Goal: Obtain resource: Obtain resource

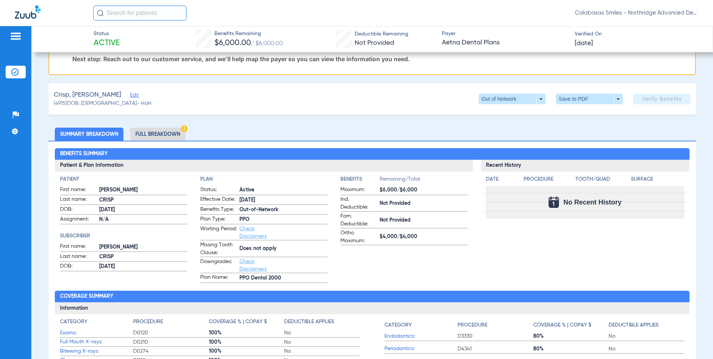
scroll to position [75, 0]
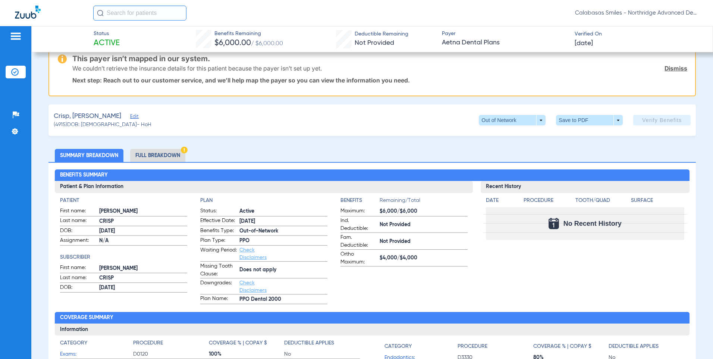
click at [161, 152] on li "Full Breakdown" at bounding box center [157, 155] width 55 height 13
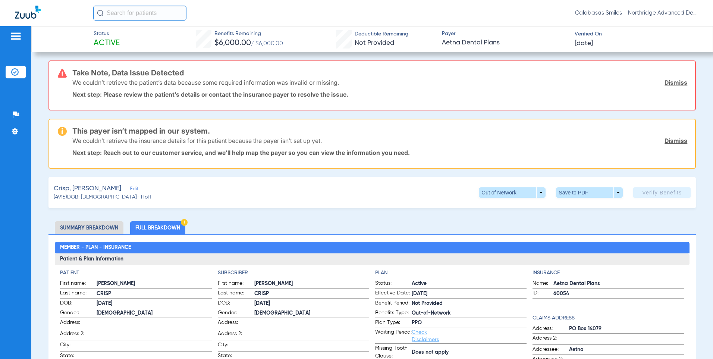
scroll to position [0, 0]
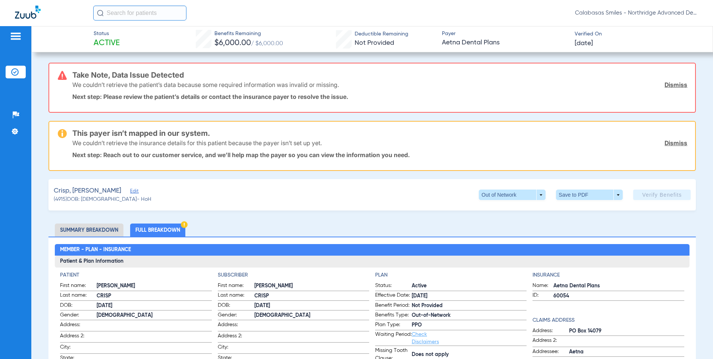
click at [86, 224] on li "Summary Breakdown" at bounding box center [89, 229] width 69 height 13
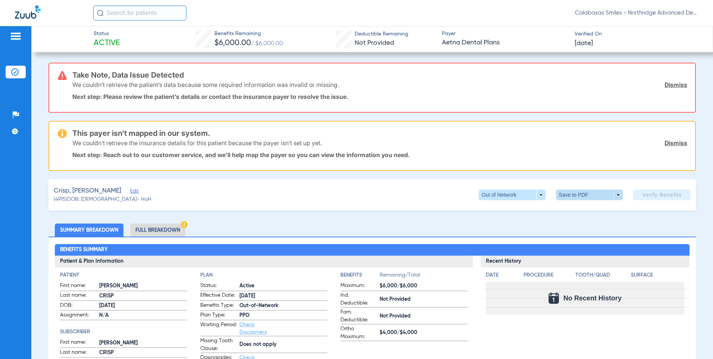
click at [352, 196] on span at bounding box center [589, 195] width 18 height 18
click at [352, 206] on button "insert_drive_file Save to PDF" at bounding box center [579, 209] width 56 height 15
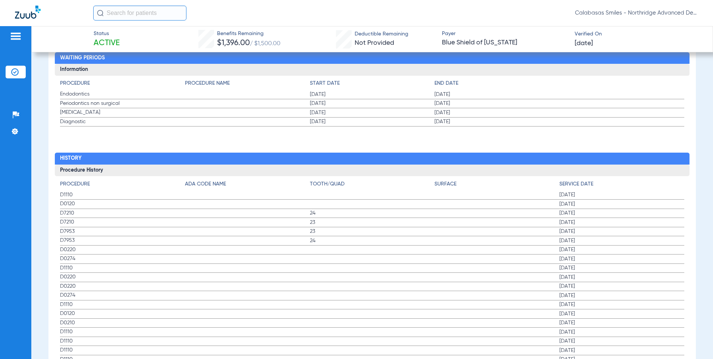
scroll to position [1081, 0]
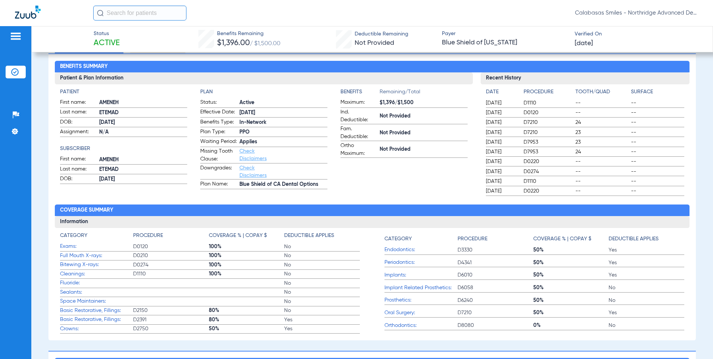
scroll to position [186, 0]
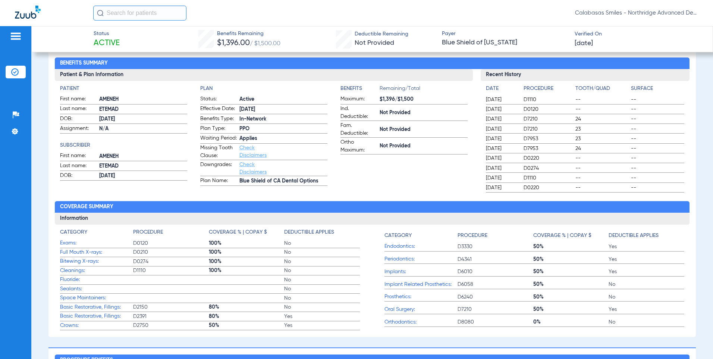
drag, startPoint x: 322, startPoint y: 188, endPoint x: 231, endPoint y: 184, distance: 90.7
click at [231, 184] on label "Plan Name: Blue Shield of CA Dental Options" at bounding box center [263, 181] width 127 height 9
copy label "Blue Shield of CA Dental Options"
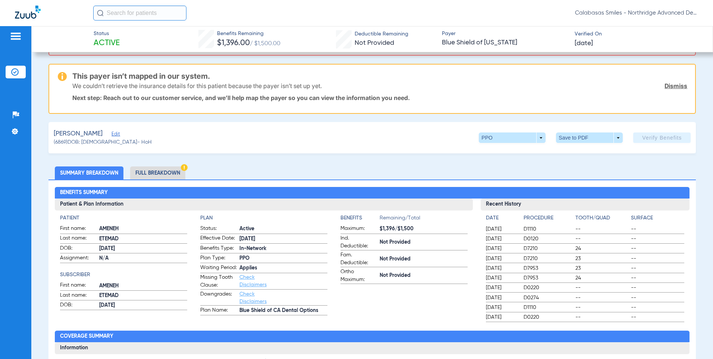
scroll to position [149, 0]
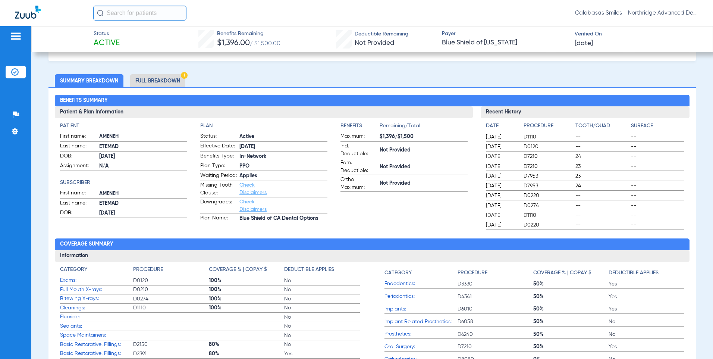
click at [376, 204] on app-benefits-information "Benefits Remaining/Total Maximum: $1,396/$1,500 Ind. Deductible: Not Provided F…" at bounding box center [403, 172] width 127 height 101
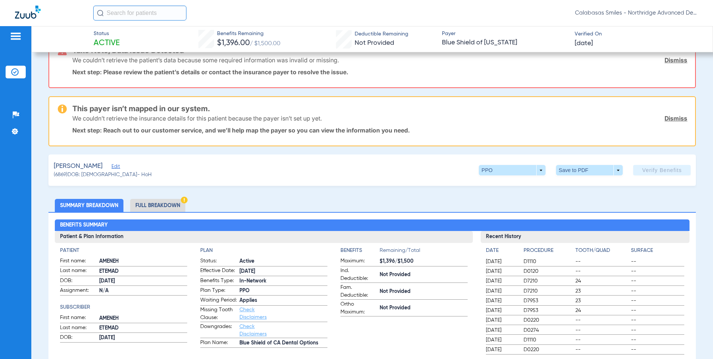
scroll to position [37, 0]
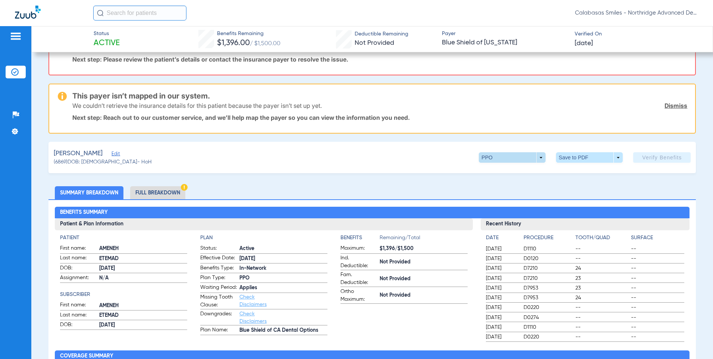
click at [538, 158] on span at bounding box center [512, 157] width 67 height 10
click at [548, 181] on div "PPO Out of Network" at bounding box center [535, 179] width 125 height 32
click at [374, 186] on div at bounding box center [356, 179] width 713 height 359
click at [567, 158] on span at bounding box center [589, 157] width 67 height 10
click at [570, 174] on button "insert_drive_file Save to PDF" at bounding box center [579, 172] width 56 height 15
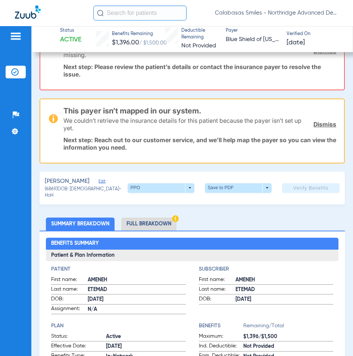
scroll to position [149, 0]
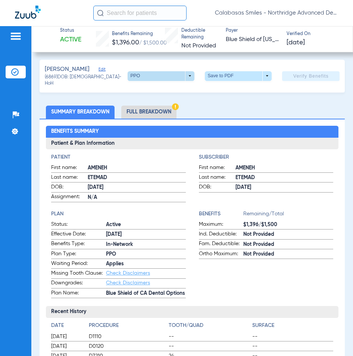
click at [184, 76] on span at bounding box center [160, 76] width 67 height 10
click at [259, 96] on div at bounding box center [176, 178] width 353 height 356
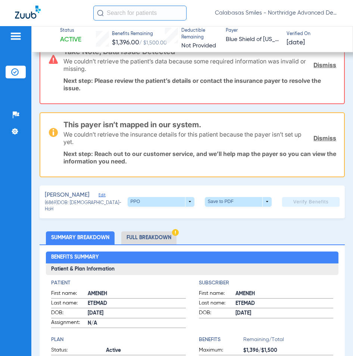
scroll to position [112, 0]
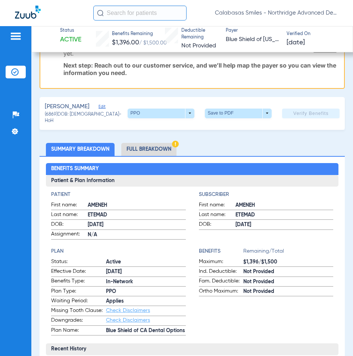
click at [138, 149] on li "Full Breakdown" at bounding box center [148, 149] width 55 height 13
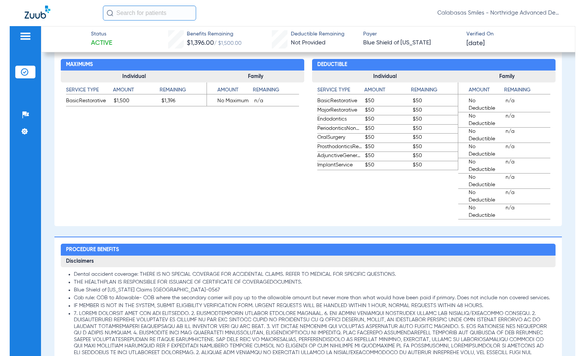
scroll to position [549, 0]
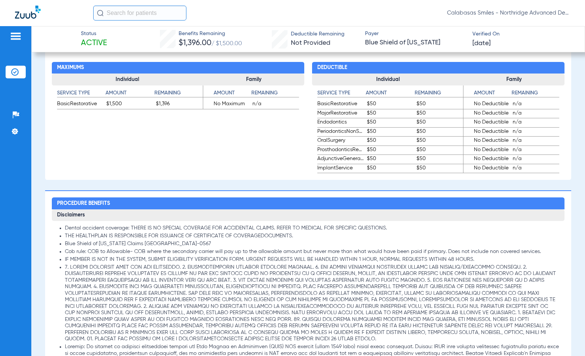
click at [223, 126] on app-benefits "Maximums Individual Service Type Amount Remaining BasicRestorative $1,500 $1,39…" at bounding box center [178, 109] width 252 height 127
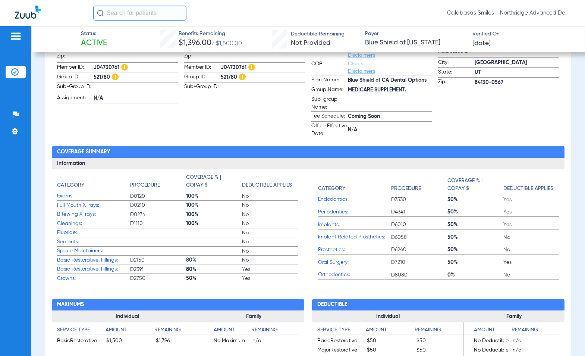
scroll to position [326, 0]
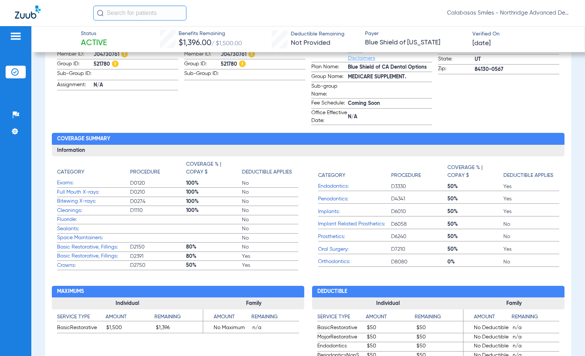
click at [243, 288] on app-benefits "Maximums Individual Service Type Amount Remaining BasicRestorative $1,500 $1,39…" at bounding box center [178, 333] width 252 height 127
click at [145, 233] on label "Sealants: No" at bounding box center [177, 228] width 241 height 9
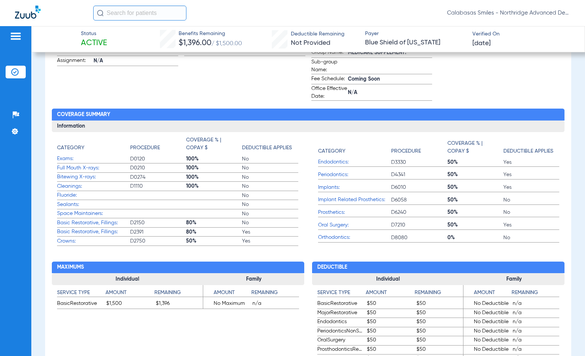
scroll to position [363, 0]
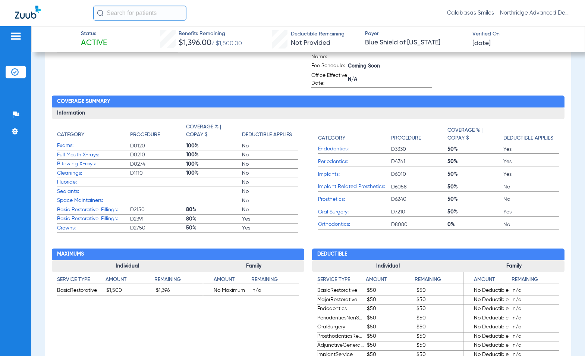
click at [233, 185] on label "Fluoride: No" at bounding box center [177, 182] width 241 height 9
click at [157, 196] on label "Sealants: No" at bounding box center [177, 191] width 241 height 9
click at [151, 213] on span "D2150" at bounding box center [158, 209] width 56 height 7
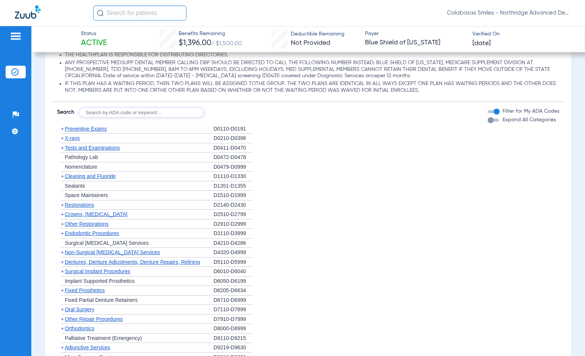
scroll to position [997, 0]
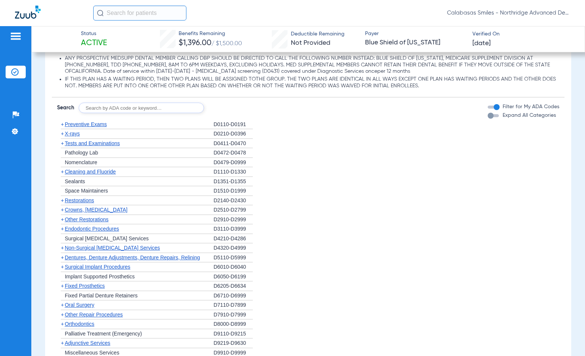
click at [86, 203] on span "Restorations" at bounding box center [79, 200] width 29 height 6
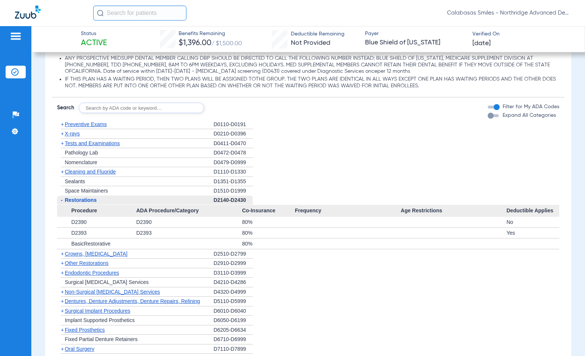
click at [86, 203] on span "Restorations" at bounding box center [81, 200] width 32 height 6
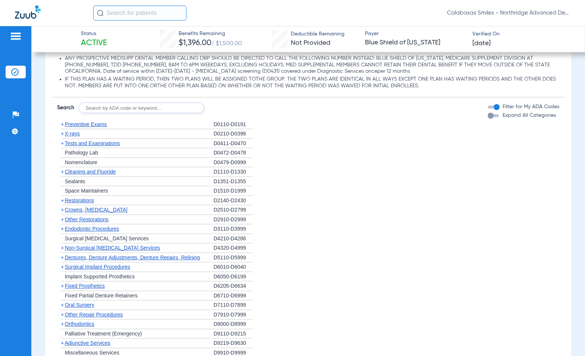
drag, startPoint x: 86, startPoint y: 208, endPoint x: 90, endPoint y: 216, distance: 8.9
click at [90, 212] on span "Crowns, Inlays and Onlays" at bounding box center [96, 210] width 63 height 6
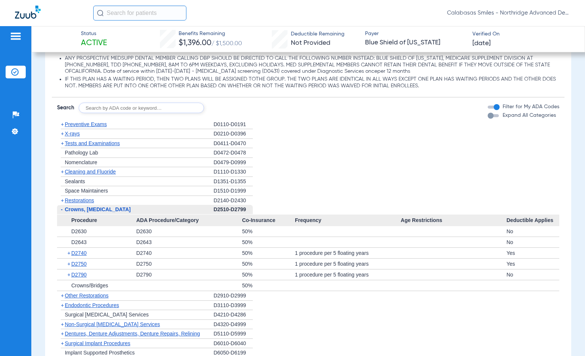
click at [167, 226] on span "ADA Procedure/Category" at bounding box center [189, 220] width 106 height 12
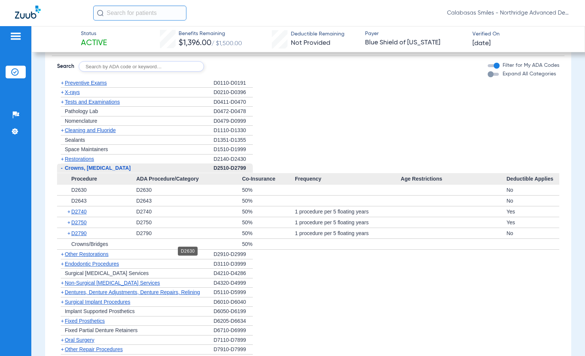
scroll to position [1071, 0]
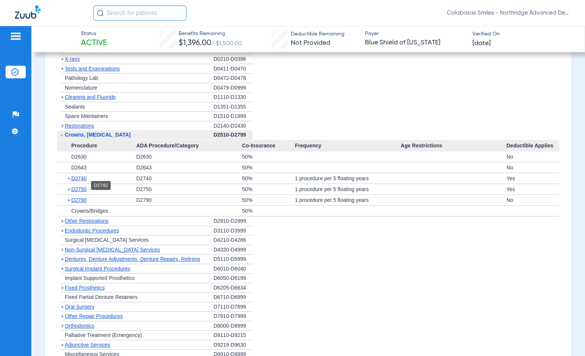
click at [79, 181] on span "D2740" at bounding box center [78, 178] width 15 height 6
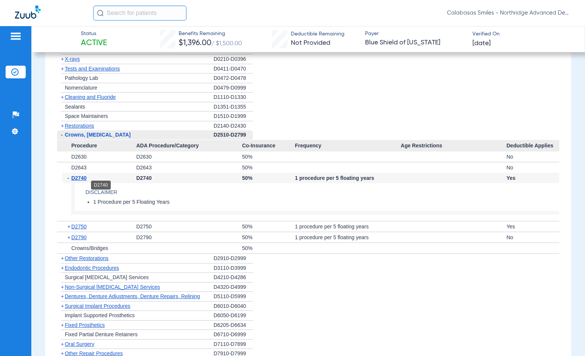
click at [79, 181] on span "D2740" at bounding box center [78, 178] width 15 height 6
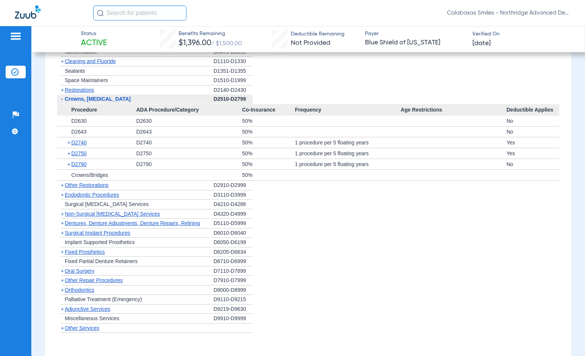
scroll to position [1144, 0]
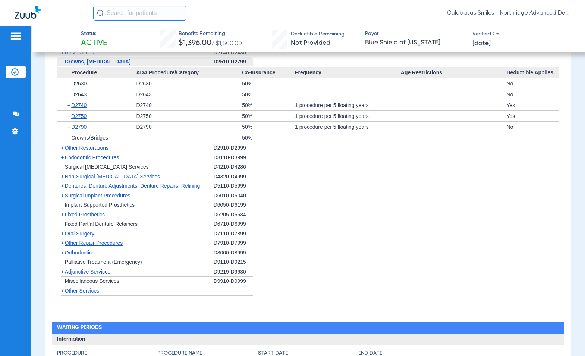
click at [85, 255] on span "Orthodontics" at bounding box center [79, 252] width 29 height 6
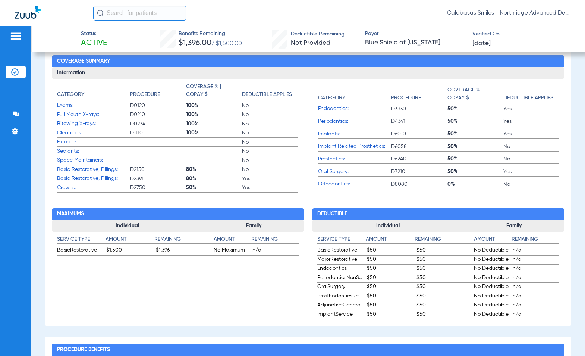
scroll to position [421, 0]
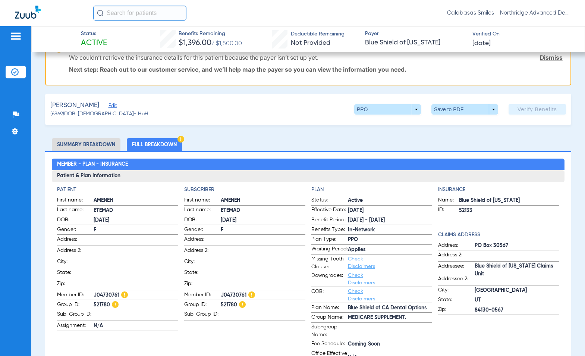
click at [102, 141] on li "Summary Breakdown" at bounding box center [86, 144] width 69 height 13
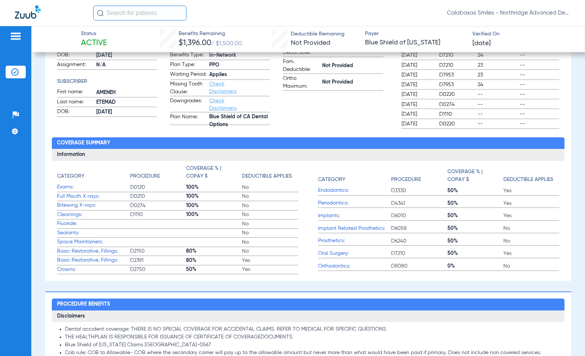
scroll to position [120, 0]
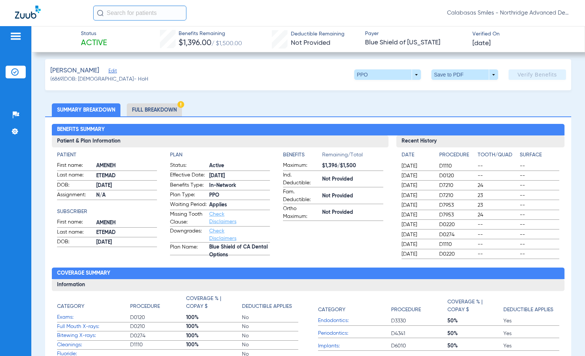
click at [243, 171] on label "Effective Date: 3/1/10" at bounding box center [220, 175] width 100 height 9
click at [146, 107] on li "Full Breakdown" at bounding box center [154, 109] width 55 height 13
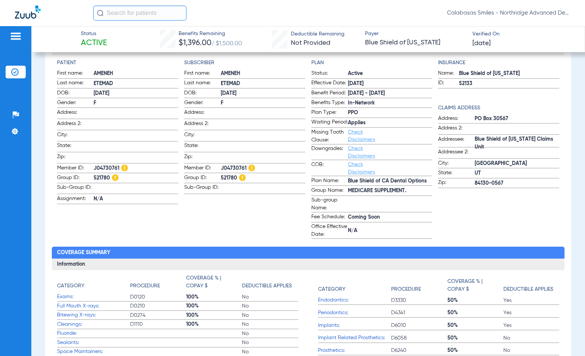
scroll to position [195, 0]
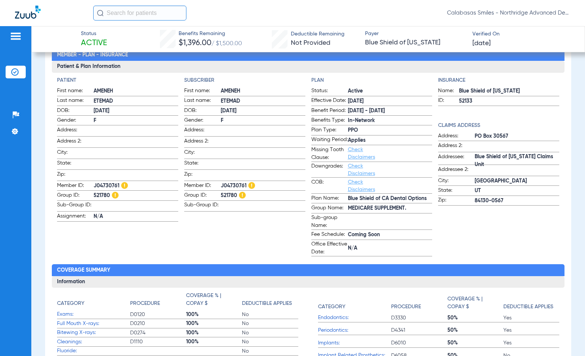
click at [179, 220] on div "Patient First name: AMENEH Last name: ETEMAD DOB: 03/12/1945 Gender: F Address:…" at bounding box center [308, 166] width 502 height 180
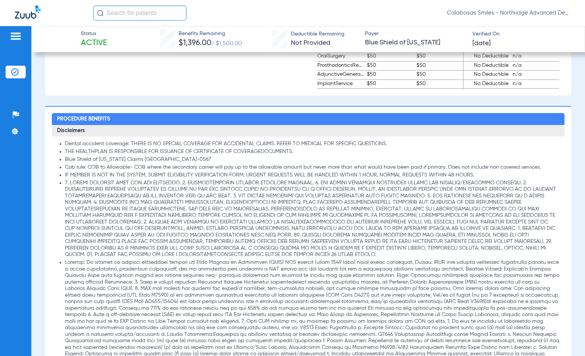
scroll to position [671, 0]
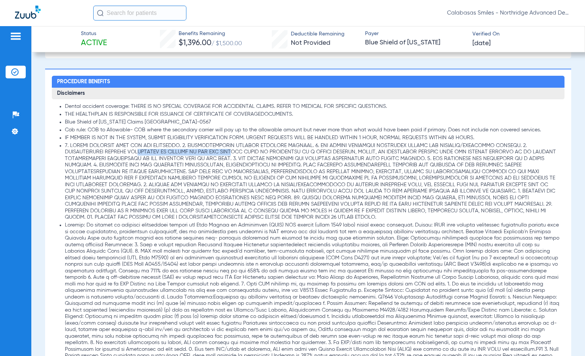
drag, startPoint x: 144, startPoint y: 158, endPoint x: 245, endPoint y: 162, distance: 100.7
click at [245, 162] on li at bounding box center [312, 181] width 495 height 78
drag, startPoint x: 245, startPoint y: 162, endPoint x: 346, endPoint y: 190, distance: 105.5
click at [346, 190] on li at bounding box center [312, 181] width 495 height 78
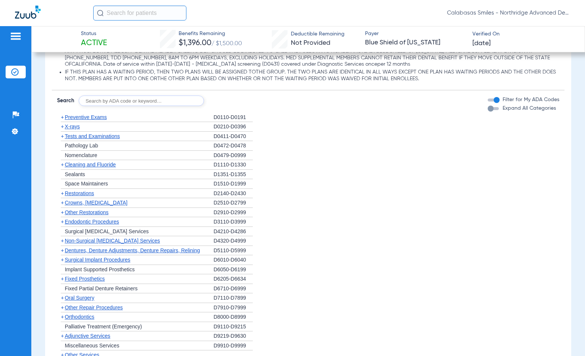
scroll to position [1006, 0]
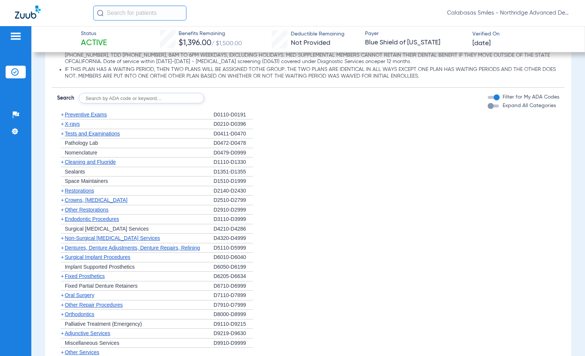
click at [84, 165] on span "Cleaning and Fluoride" at bounding box center [90, 162] width 51 height 6
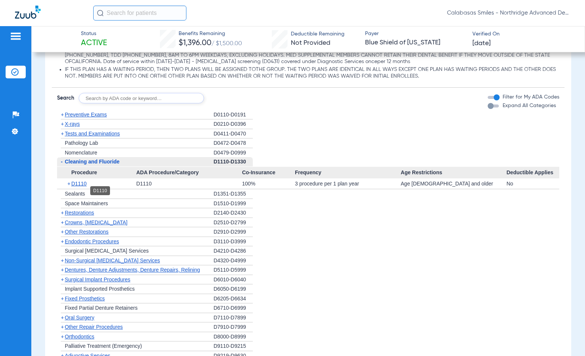
click at [78, 186] on span "D1110" at bounding box center [78, 183] width 15 height 6
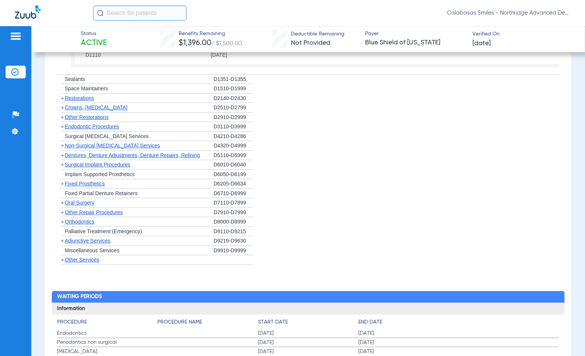
scroll to position [1230, 0]
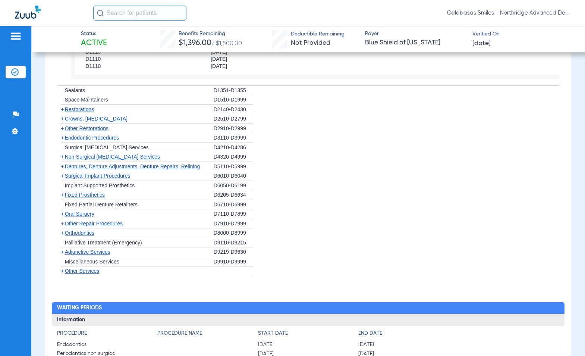
click at [88, 112] on span "Restorations" at bounding box center [79, 109] width 29 height 6
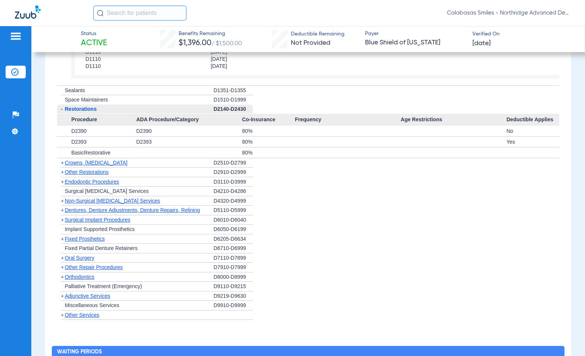
click at [87, 112] on span "Restorations" at bounding box center [81, 109] width 32 height 6
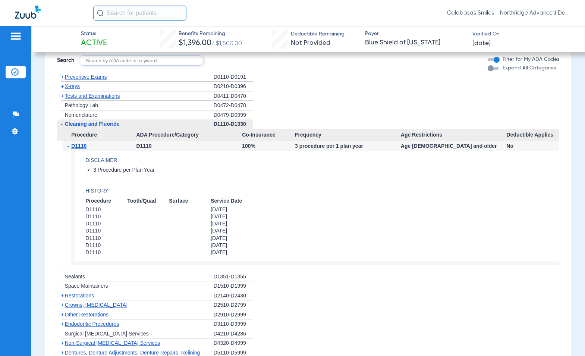
scroll to position [1044, 0]
click at [84, 149] on span "D1110" at bounding box center [78, 146] width 15 height 6
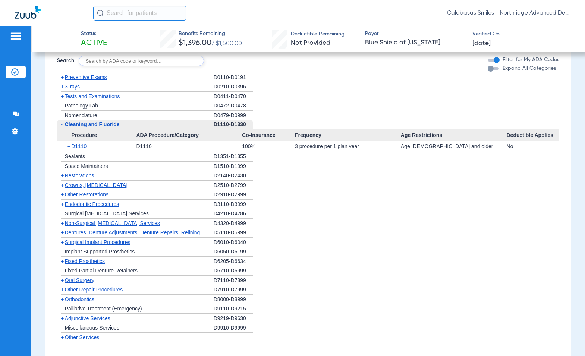
click at [92, 127] on span "Cleaning and Fluoride" at bounding box center [92, 124] width 55 height 6
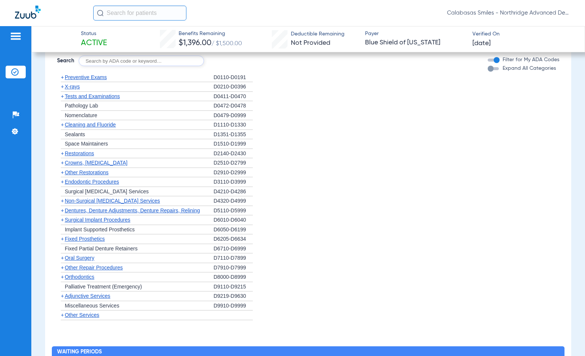
click at [86, 127] on span "Cleaning and Fluoride" at bounding box center [90, 125] width 51 height 6
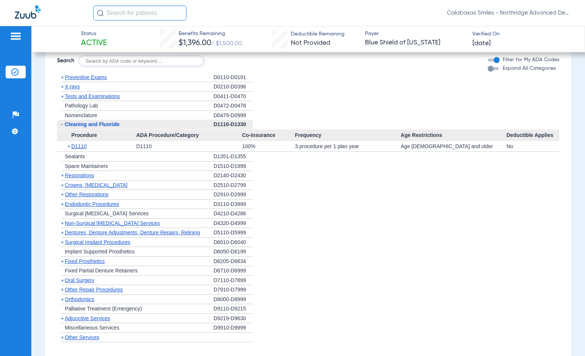
click at [91, 127] on span "Cleaning and Fluoride" at bounding box center [92, 124] width 55 height 6
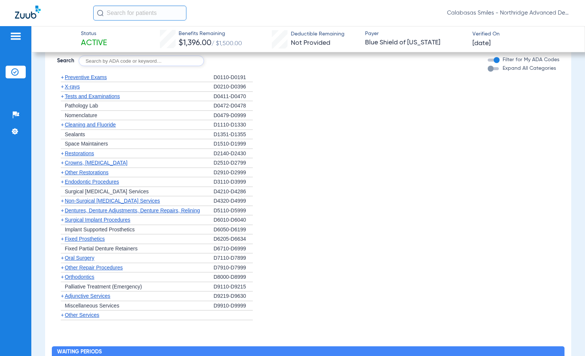
click at [89, 204] on span "Non-Surgical Periodontal Services" at bounding box center [112, 201] width 95 height 6
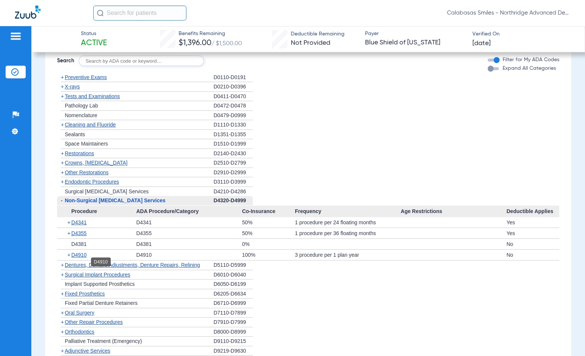
click at [84, 258] on span "D4910" at bounding box center [78, 255] width 15 height 6
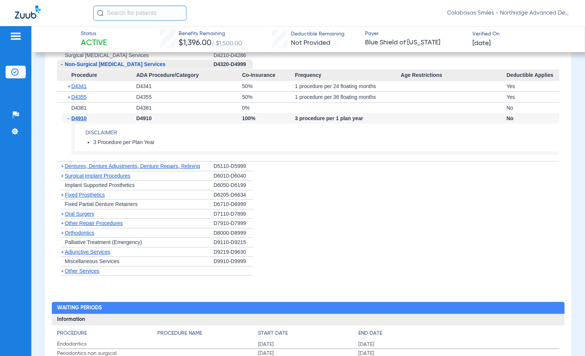
scroll to position [1193, 0]
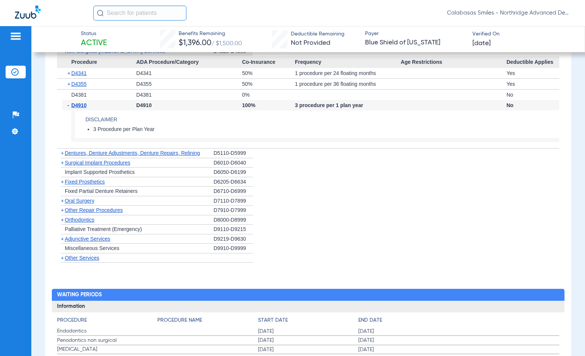
click at [95, 185] on span "Fixed Prosthetics" at bounding box center [85, 182] width 40 height 6
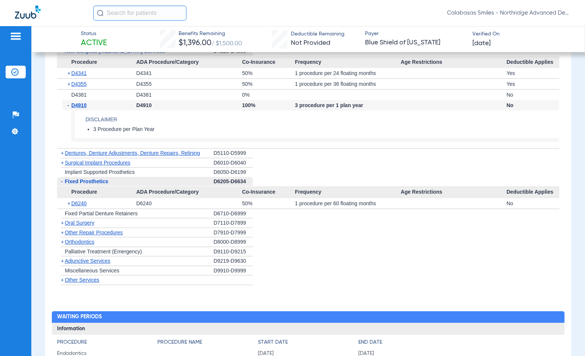
click at [95, 184] on span "Fixed Prosthetics" at bounding box center [87, 181] width 44 height 6
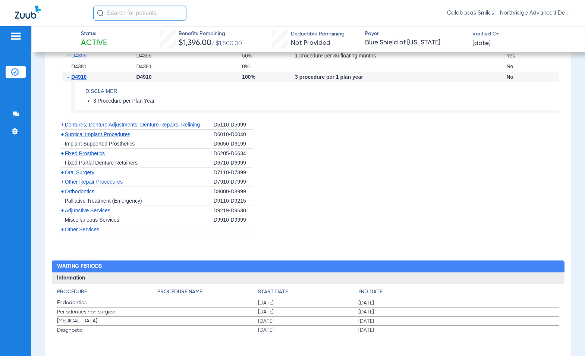
scroll to position [1267, 0]
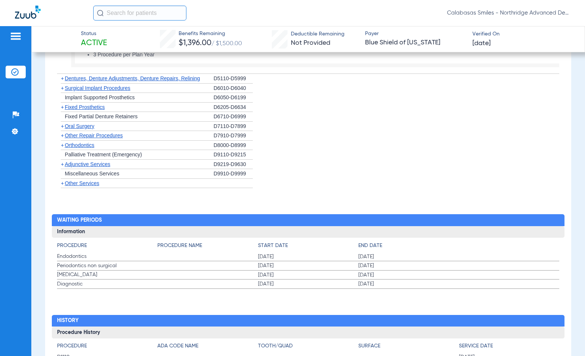
click at [83, 186] on span "Other Services" at bounding box center [82, 183] width 35 height 6
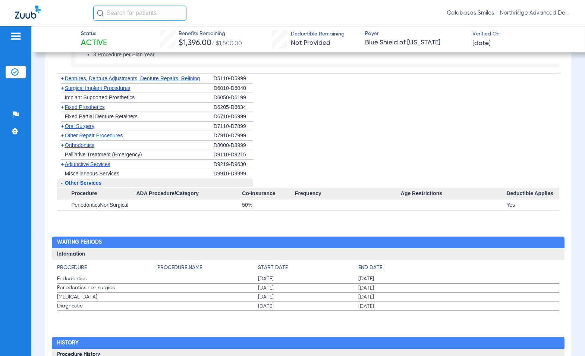
click at [83, 186] on span "Other Services" at bounding box center [83, 183] width 37 height 6
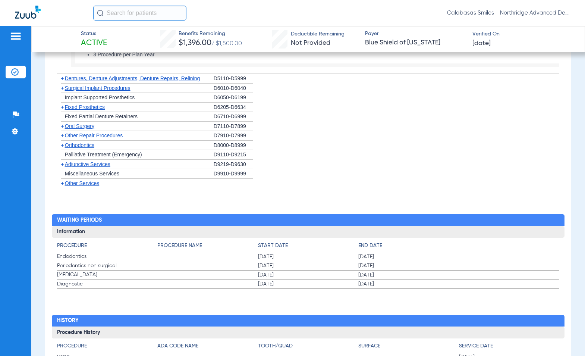
click at [92, 167] on span "Adjunctive Services" at bounding box center [87, 164] width 45 height 6
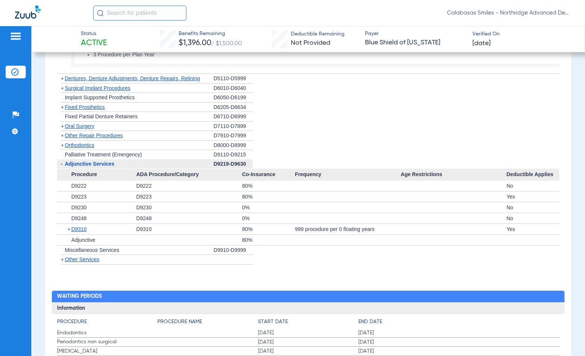
click at [92, 167] on span "Adjunctive Services" at bounding box center [90, 164] width 50 height 6
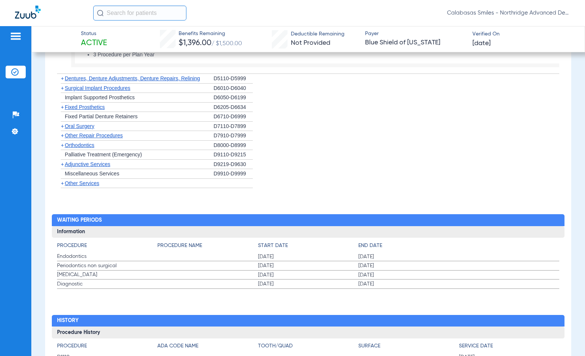
click at [83, 141] on div "+ Other Repair Procedures" at bounding box center [135, 136] width 157 height 10
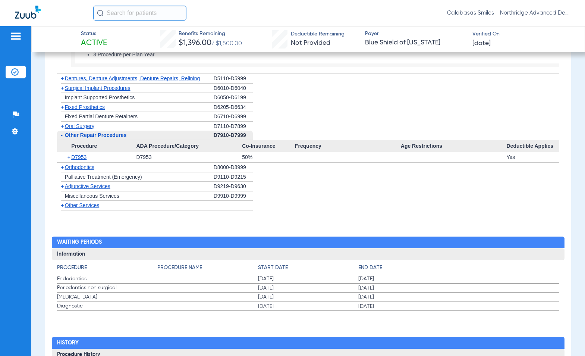
click at [83, 149] on span "Procedure" at bounding box center [96, 146] width 79 height 12
click at [83, 170] on span "Orthodontics" at bounding box center [79, 167] width 29 height 6
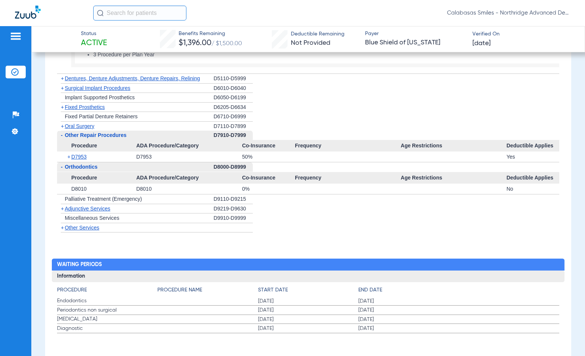
click at [83, 170] on span "Orthodontics" at bounding box center [81, 167] width 33 height 6
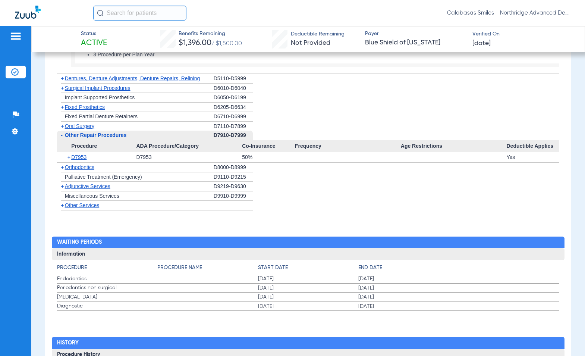
click at [90, 129] on span "Oral Surgery" at bounding box center [79, 126] width 29 height 6
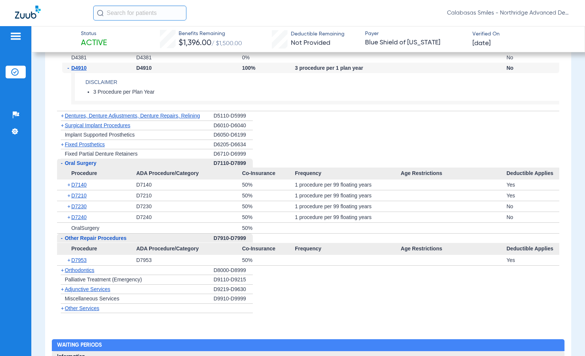
click at [99, 119] on span "Dentures, Denture Adjustments, Denture Repairs, Relining" at bounding box center [132, 116] width 135 height 6
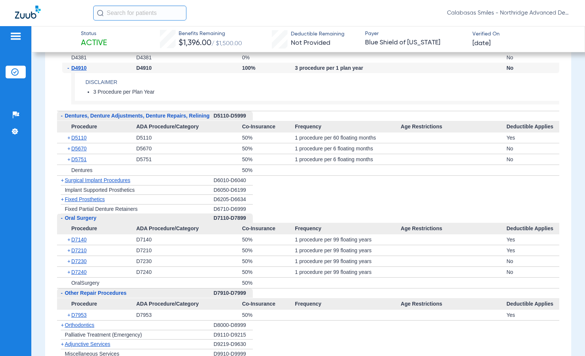
click at [102, 119] on span "Dentures, Denture Adjustments, Denture Repairs, Relining" at bounding box center [137, 116] width 145 height 6
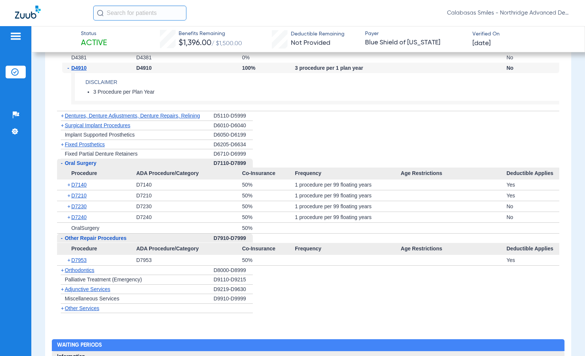
click at [101, 128] on span "Surgical Implant Procedures" at bounding box center [98, 125] width 66 height 6
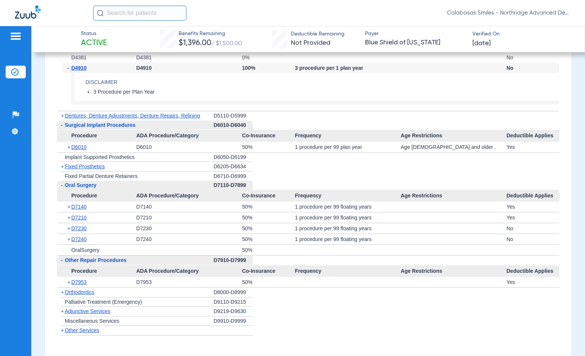
click at [101, 128] on span "Surgical Implant Procedures" at bounding box center [100, 125] width 71 height 6
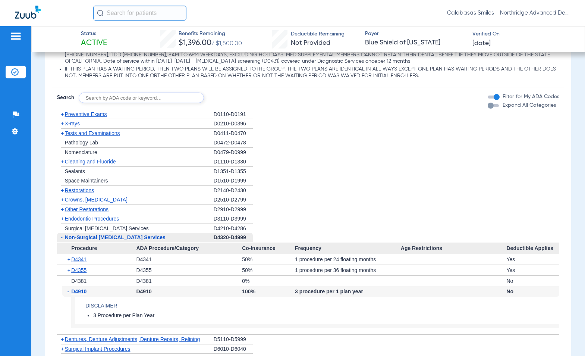
scroll to position [1006, 0]
click at [95, 212] on span "Other Restorations" at bounding box center [87, 210] width 44 height 6
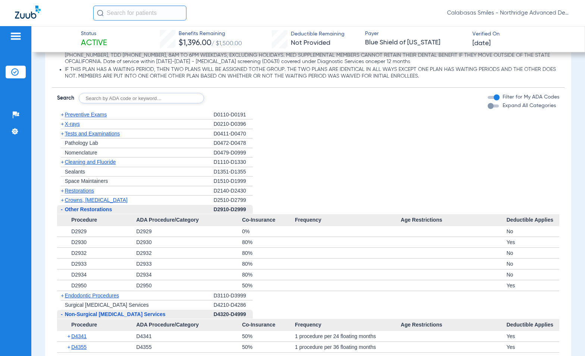
click at [95, 212] on span "Other Restorations" at bounding box center [88, 209] width 47 height 6
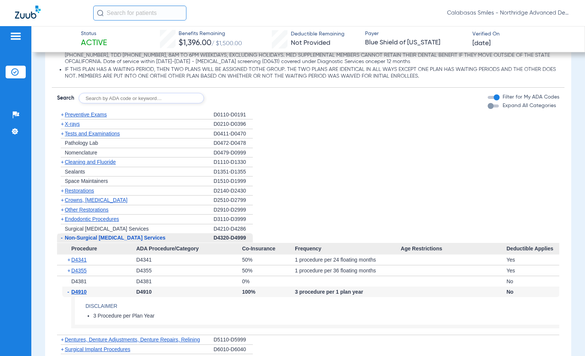
click at [99, 222] on span "Endodontic Procedures" at bounding box center [92, 219] width 54 height 6
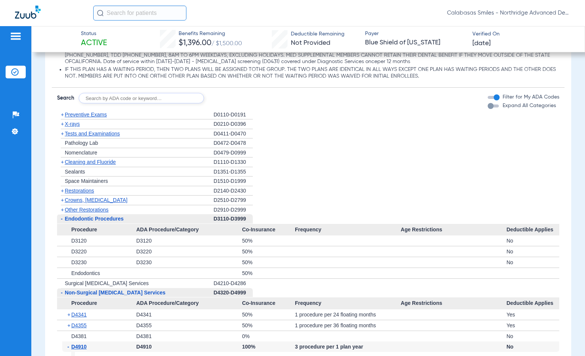
click at [99, 221] on span "Endodontic Procedures" at bounding box center [94, 218] width 59 height 6
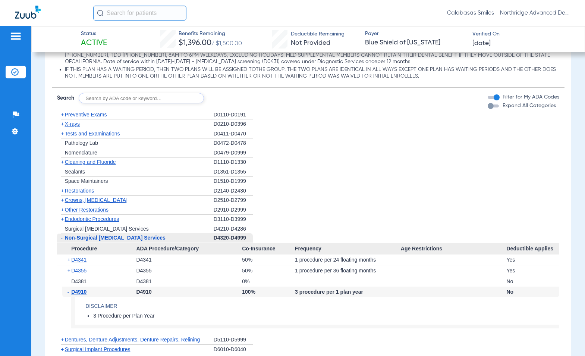
click at [103, 203] on span "Crowns, Inlays and Onlays" at bounding box center [96, 200] width 63 height 6
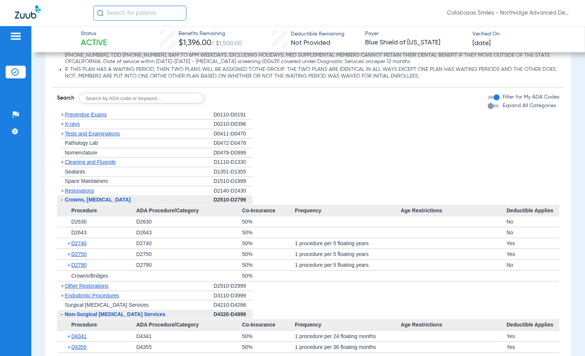
click at [105, 202] on span "Crowns, Inlays and Onlays" at bounding box center [98, 199] width 66 height 6
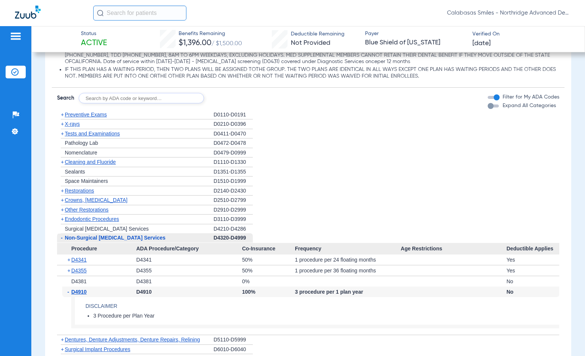
click at [89, 165] on span "Cleaning and Fluoride" at bounding box center [90, 162] width 51 height 6
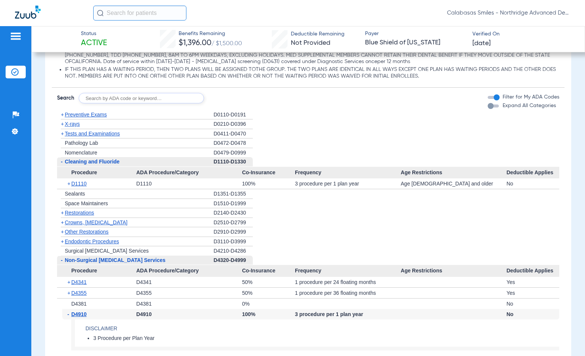
click at [103, 164] on span "Cleaning and Fluoride" at bounding box center [92, 161] width 55 height 6
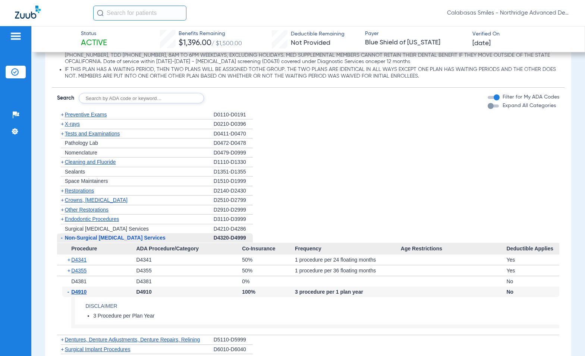
click at [99, 139] on div "+ Tests and Examinations" at bounding box center [135, 134] width 157 height 10
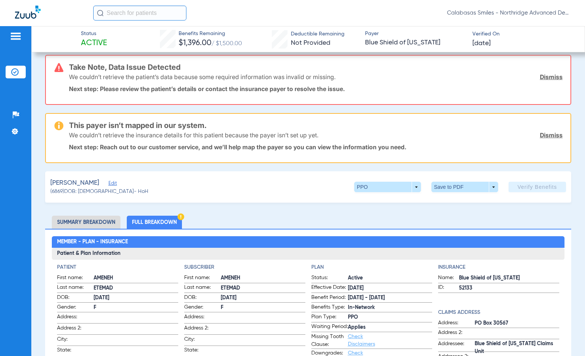
scroll to position [0, 0]
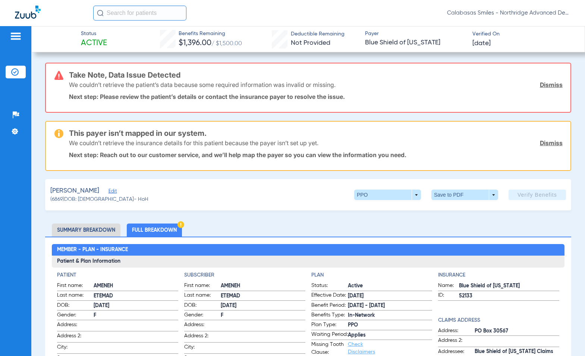
click at [104, 226] on li "Summary Breakdown" at bounding box center [86, 229] width 69 height 13
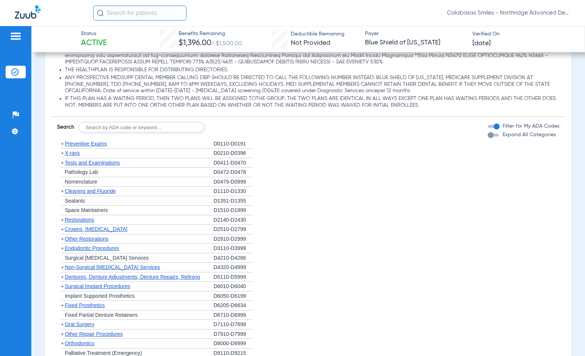
scroll to position [791, 0]
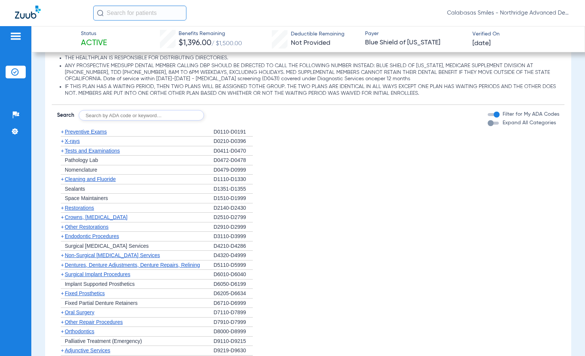
click at [89, 179] on span "Cleaning and Fluoride" at bounding box center [90, 179] width 51 height 6
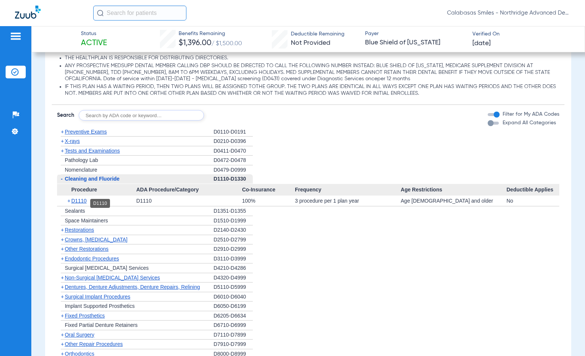
click at [81, 204] on span "D1110" at bounding box center [78, 201] width 15 height 6
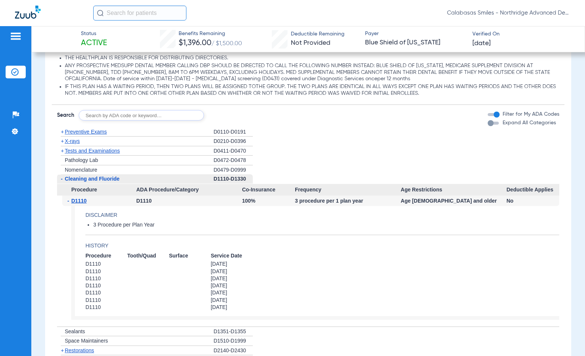
click at [81, 204] on span "D1110" at bounding box center [78, 201] width 15 height 6
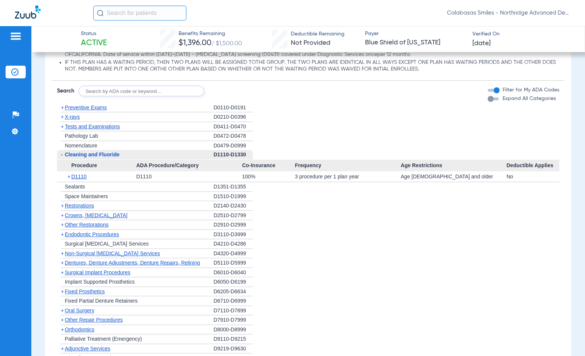
scroll to position [828, 0]
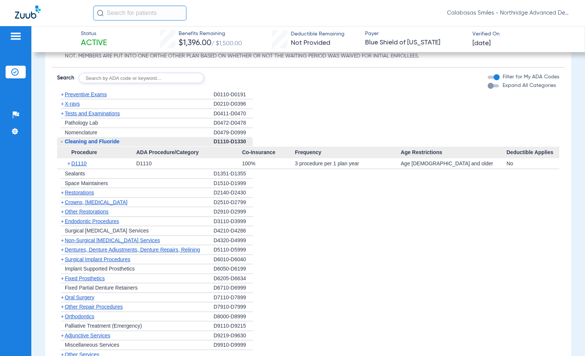
click at [113, 243] on span "Non-Surgical Periodontal Services" at bounding box center [112, 240] width 95 height 6
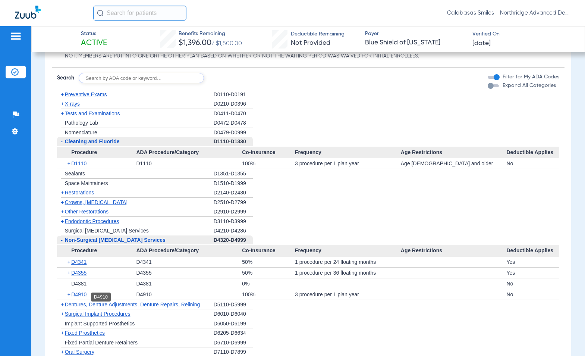
click at [84, 297] on span "D4910" at bounding box center [78, 294] width 15 height 6
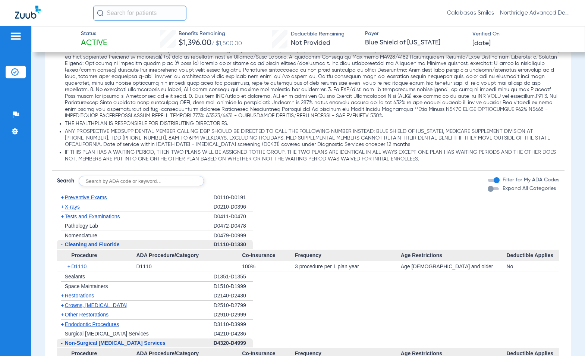
scroll to position [719, 0]
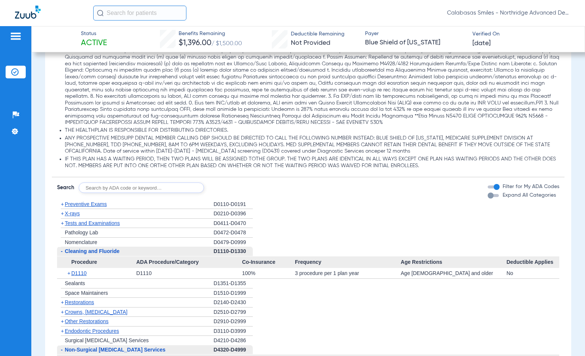
click at [71, 214] on span "X-rays" at bounding box center [72, 213] width 15 height 6
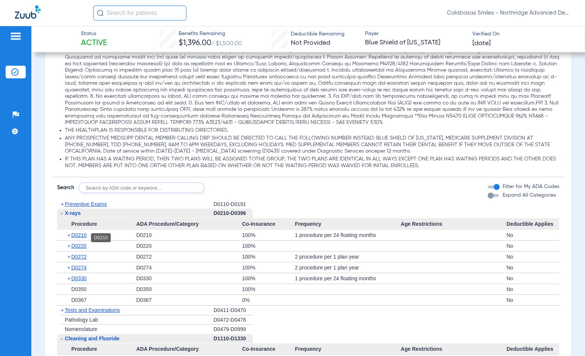
click at [78, 236] on span "D0210" at bounding box center [78, 235] width 15 height 6
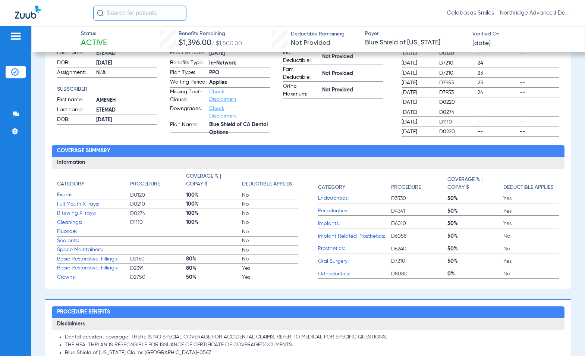
scroll to position [160, 0]
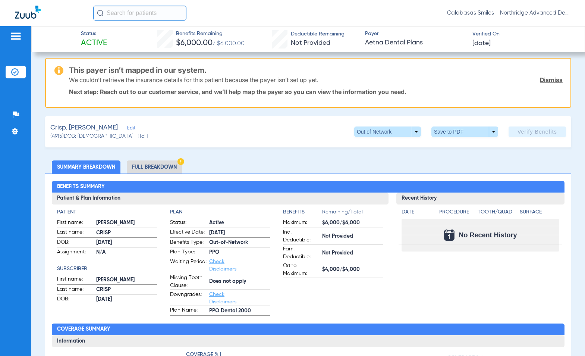
scroll to position [75, 0]
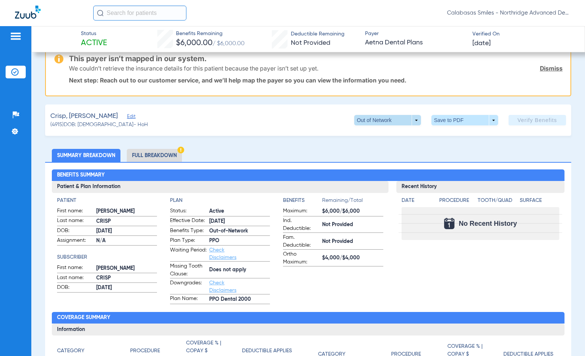
click at [412, 119] on span at bounding box center [387, 120] width 67 height 10
click at [409, 154] on div "PPO Out of Network" at bounding box center [411, 141] width 125 height 32
click at [297, 148] on div at bounding box center [292, 178] width 585 height 356
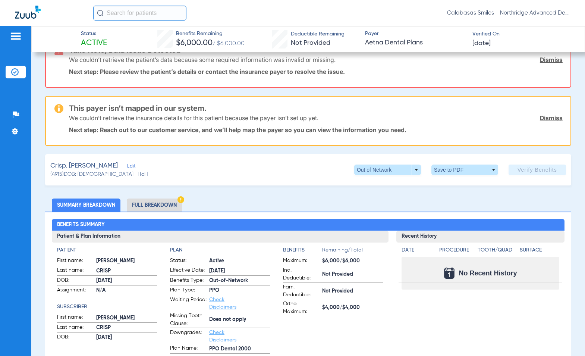
scroll to position [37, 0]
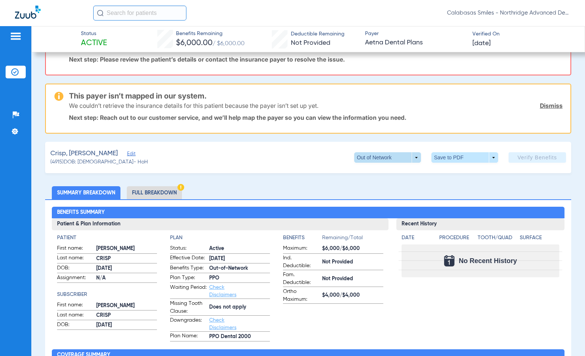
click at [409, 158] on span at bounding box center [387, 157] width 67 height 10
click at [418, 182] on div "PPO Out of Network" at bounding box center [411, 179] width 125 height 32
click at [348, 307] on div at bounding box center [292, 178] width 585 height 356
click at [157, 190] on li "Full Breakdown" at bounding box center [154, 192] width 55 height 13
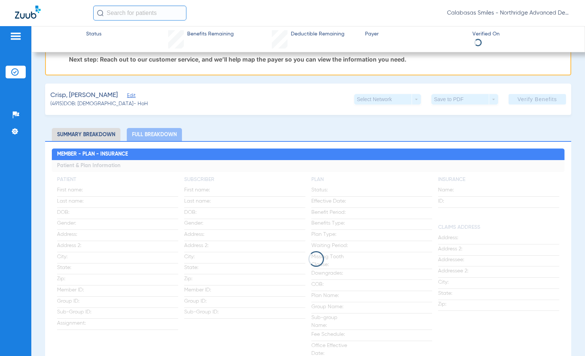
scroll to position [0, 0]
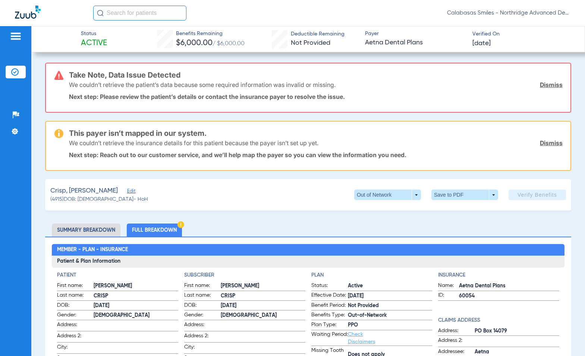
click at [94, 225] on li "Summary Breakdown" at bounding box center [86, 229] width 69 height 13
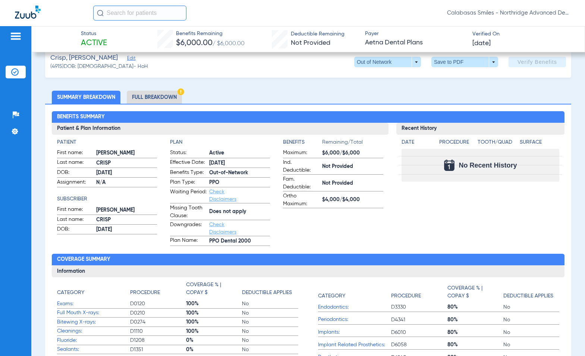
scroll to position [186, 0]
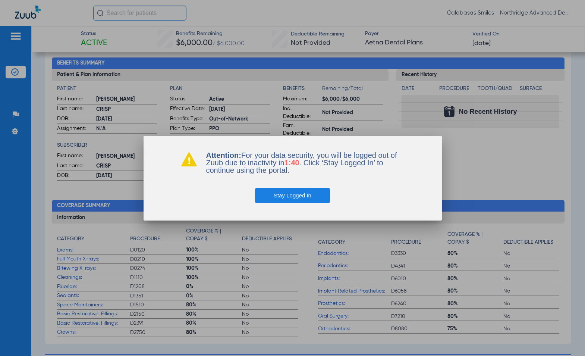
click at [290, 196] on button "Stay Logged In" at bounding box center [292, 195] width 75 height 15
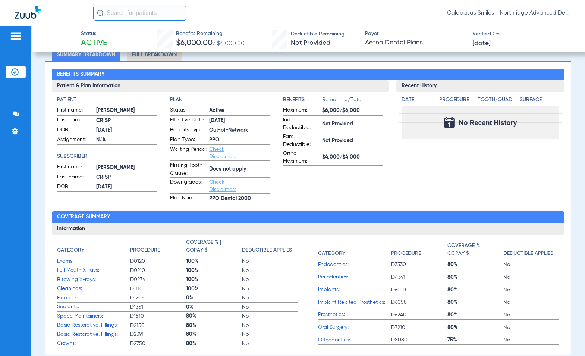
scroll to position [0, 0]
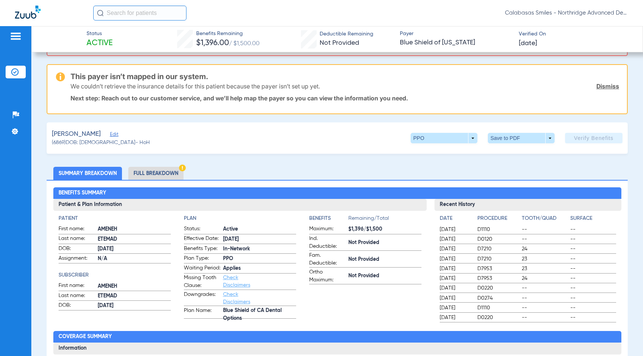
scroll to position [37, 0]
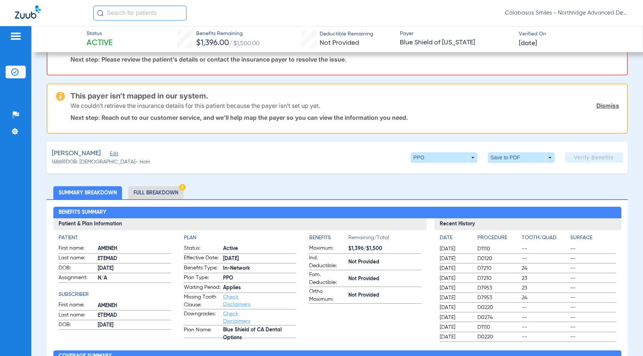
click at [152, 189] on li "Full Breakdown" at bounding box center [155, 192] width 55 height 13
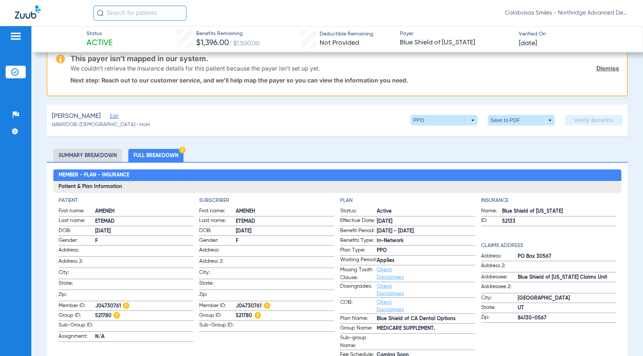
scroll to position [112, 0]
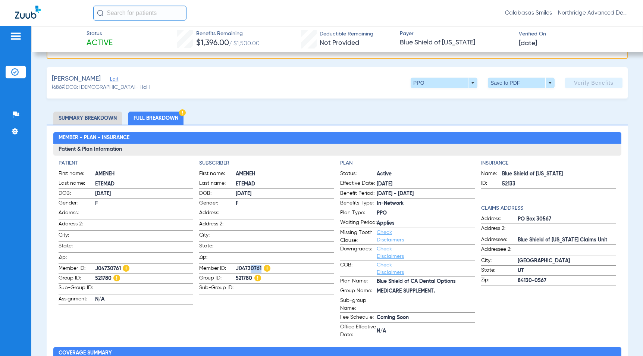
drag, startPoint x: 258, startPoint y: 267, endPoint x: 246, endPoint y: 267, distance: 12.7
click at [246, 267] on span "J04730761" at bounding box center [285, 269] width 98 height 8
click at [252, 284] on span at bounding box center [285, 288] width 98 height 8
drag, startPoint x: 259, startPoint y: 265, endPoint x: 234, endPoint y: 265, distance: 25.0
click at [236, 265] on span "J04730761" at bounding box center [285, 269] width 98 height 8
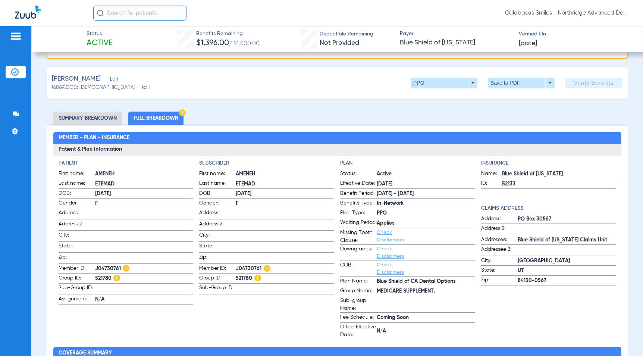
copy span "J04730761"
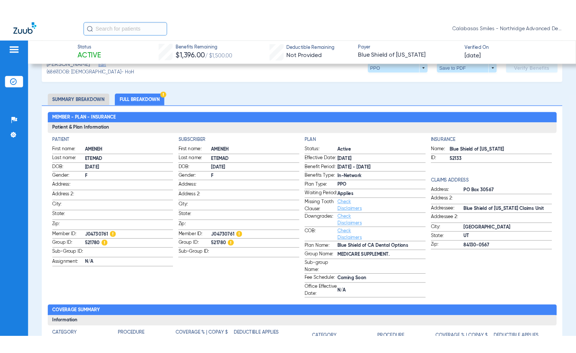
scroll to position [149, 0]
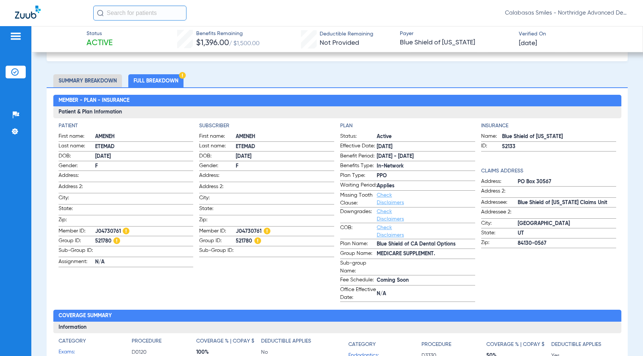
click at [176, 281] on app-patient-information "Patient First name: [PERSON_NAME] Last name: [PERSON_NAME] DOB: [DEMOGRAPHIC_DA…" at bounding box center [126, 212] width 135 height 180
click at [183, 164] on span "F" at bounding box center [144, 166] width 98 height 8
click at [444, 190] on label "Waiting Period: Applies" at bounding box center [407, 185] width 135 height 9
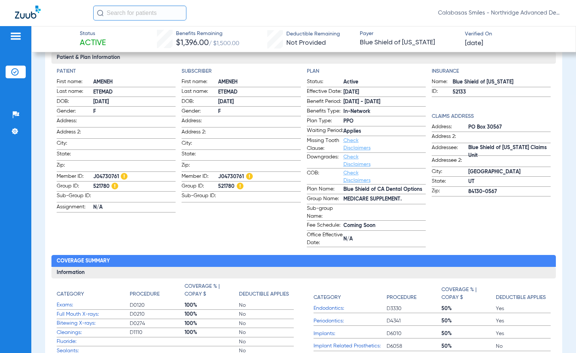
scroll to position [335, 0]
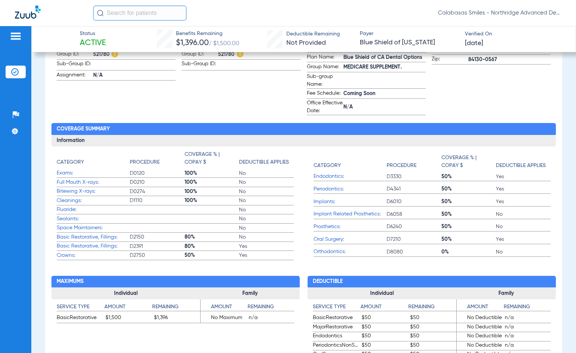
click at [360, 180] on span "Endodontics:" at bounding box center [349, 177] width 73 height 8
